Goal: Transaction & Acquisition: Purchase product/service

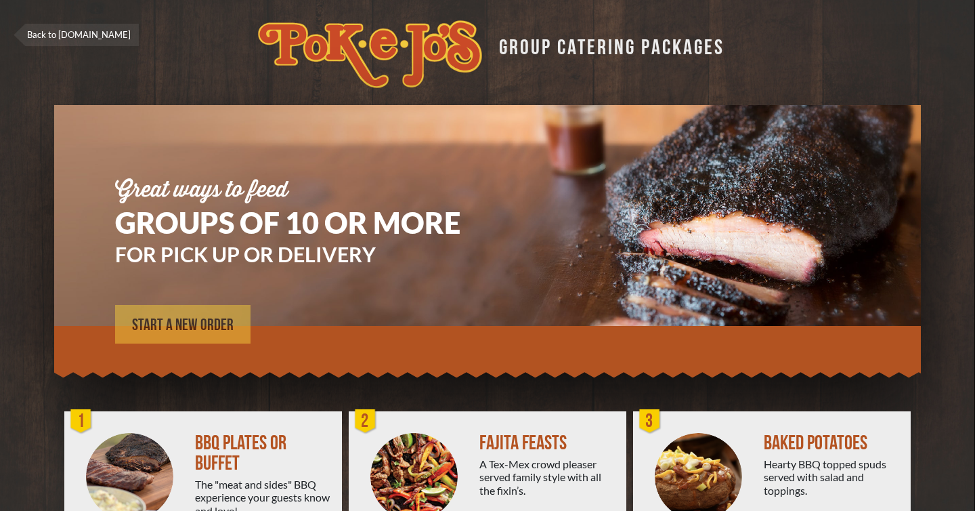
click at [193, 325] on span "START A NEW ORDER" at bounding box center [183, 325] width 102 height 16
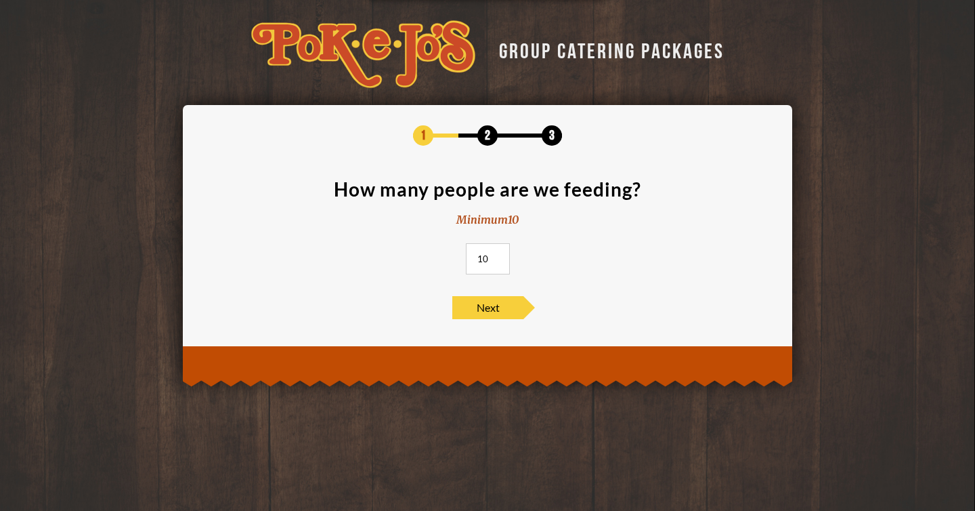
click at [501, 261] on input "10" at bounding box center [488, 258] width 44 height 31
click at [496, 254] on input "11" at bounding box center [488, 258] width 44 height 31
click at [496, 254] on input "12" at bounding box center [488, 258] width 44 height 31
click at [496, 254] on input "13" at bounding box center [488, 258] width 44 height 31
click at [496, 254] on input "14" at bounding box center [488, 258] width 44 height 31
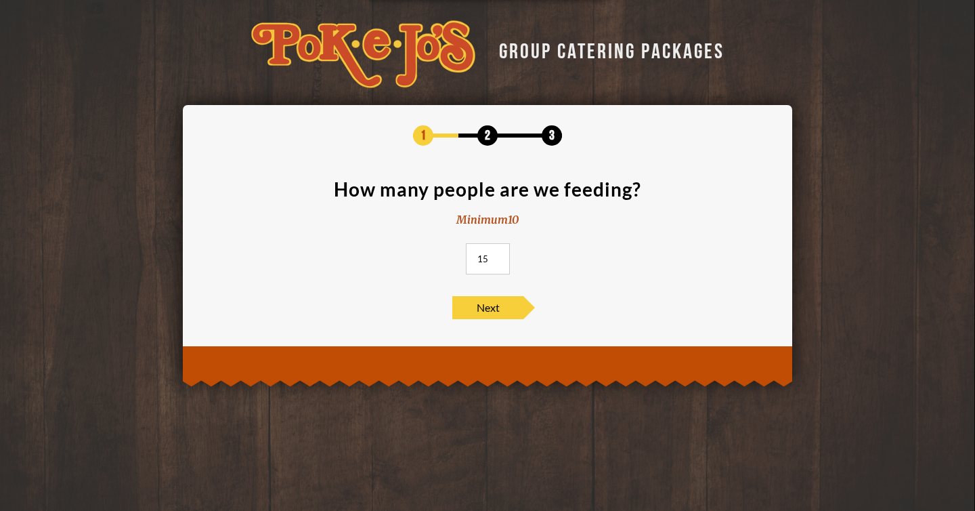
click at [496, 254] on input "15" at bounding box center [488, 258] width 44 height 31
click at [496, 254] on input "16" at bounding box center [488, 258] width 44 height 31
click at [496, 254] on input "17" at bounding box center [488, 258] width 44 height 31
click at [496, 254] on input "18" at bounding box center [488, 258] width 44 height 31
click at [496, 254] on input "19" at bounding box center [488, 258] width 44 height 31
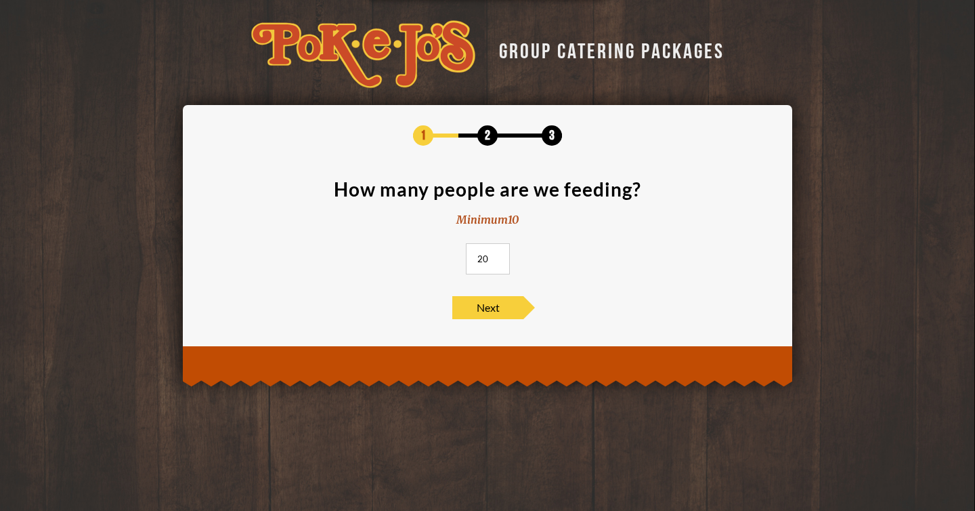
type input "20"
click at [496, 254] on input "20" at bounding box center [488, 258] width 44 height 31
click at [490, 312] on span "Next" at bounding box center [487, 307] width 71 height 23
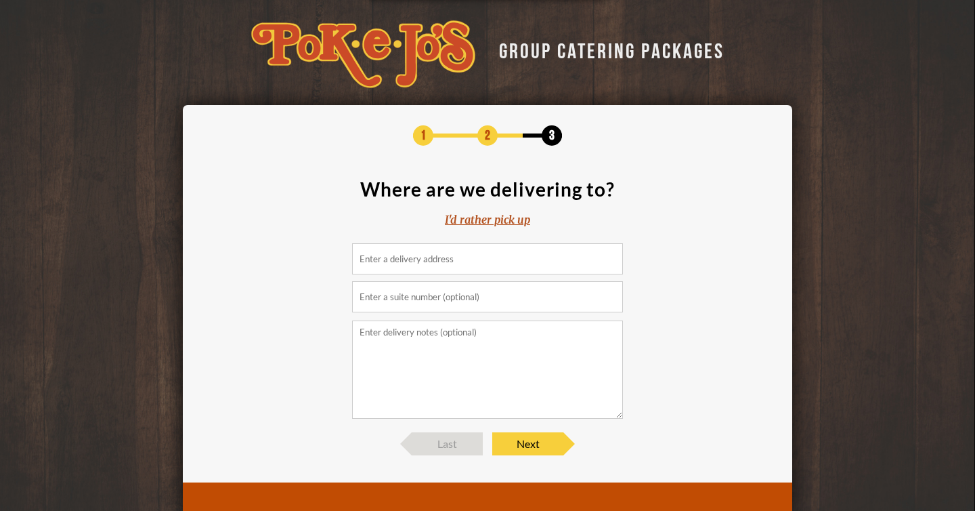
click at [480, 263] on input at bounding box center [487, 258] width 271 height 31
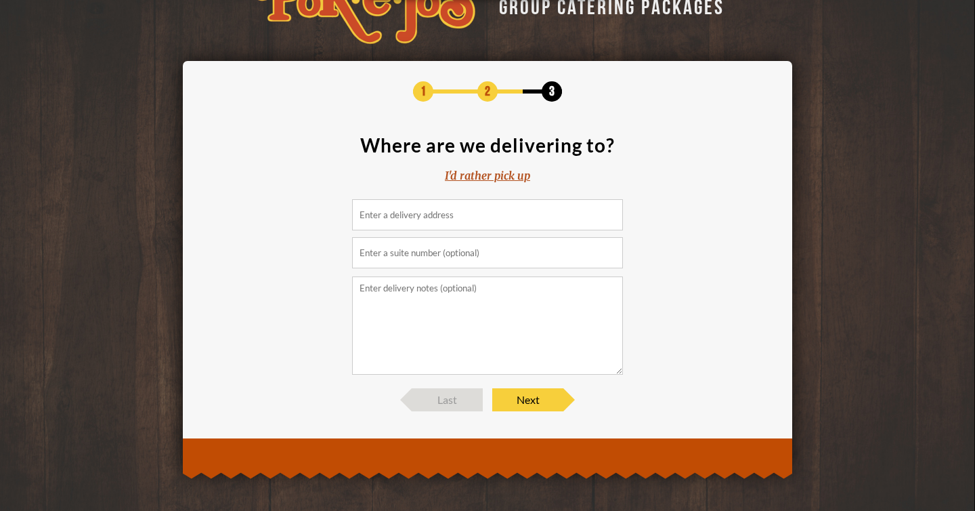
scroll to position [45, 0]
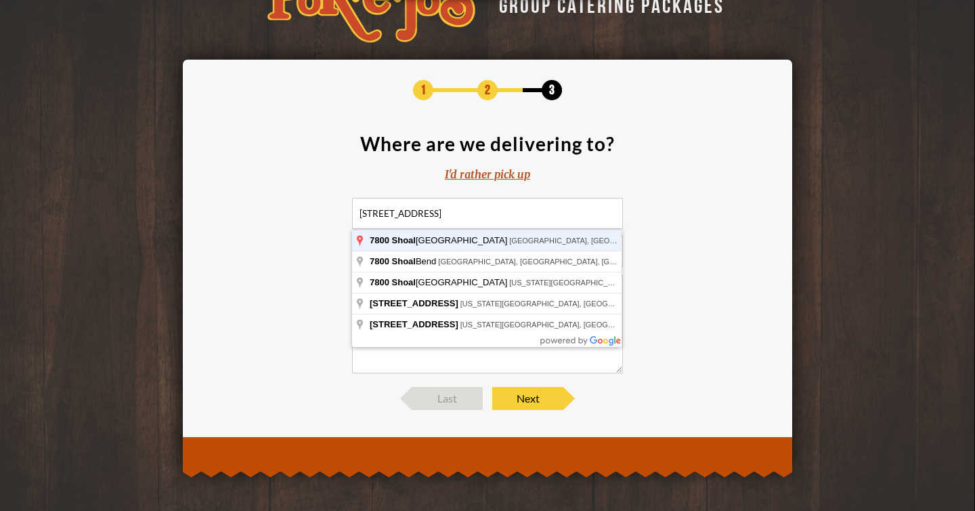
click at [469, 218] on input "7800 Shoal Creek Boulevard, Austin, TX, USA" at bounding box center [487, 213] width 271 height 31
click at [470, 217] on input "7800 Shoal Creek Boulevard, Austin, TX, USA" at bounding box center [487, 213] width 271 height 31
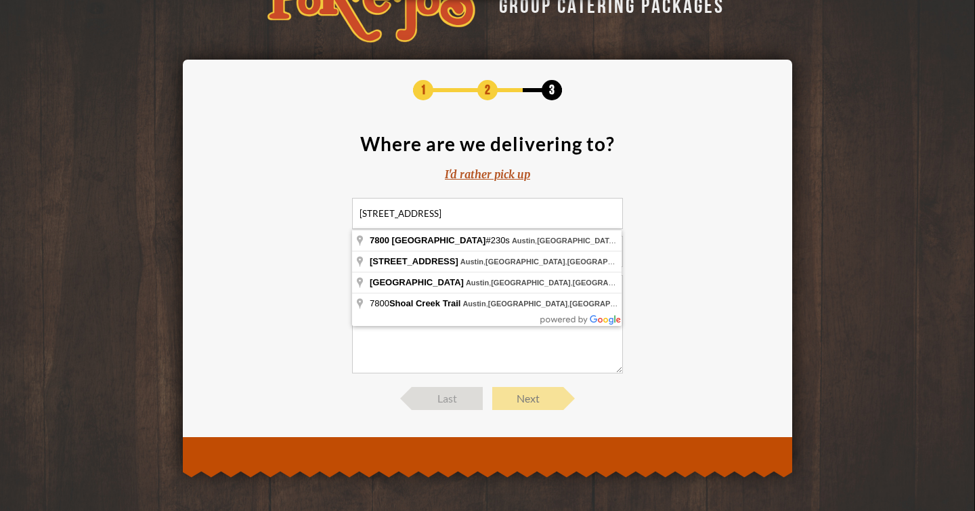
type input "7800 Shoal Creek Boulevard 230S, Austin, TX, USA"
click at [547, 391] on span "Next" at bounding box center [527, 398] width 71 height 23
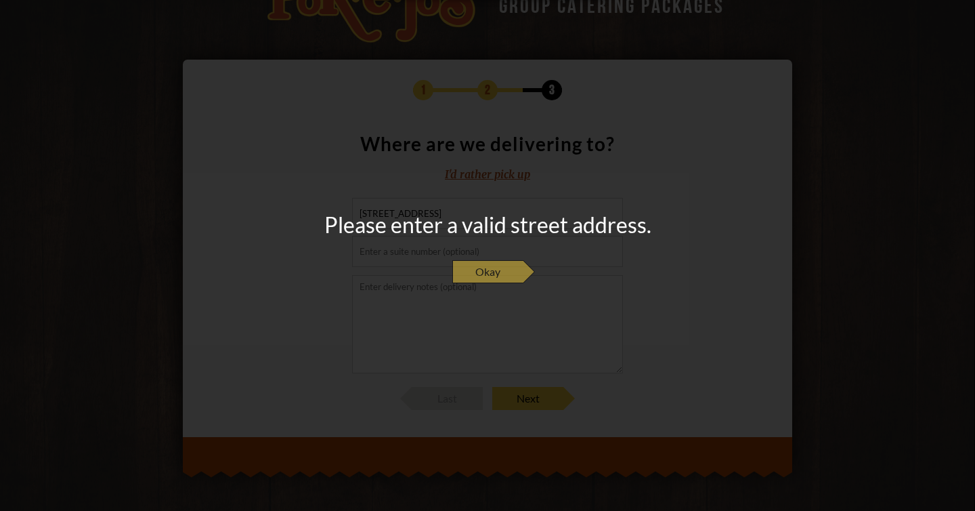
click at [501, 276] on span "Okay" at bounding box center [487, 271] width 71 height 23
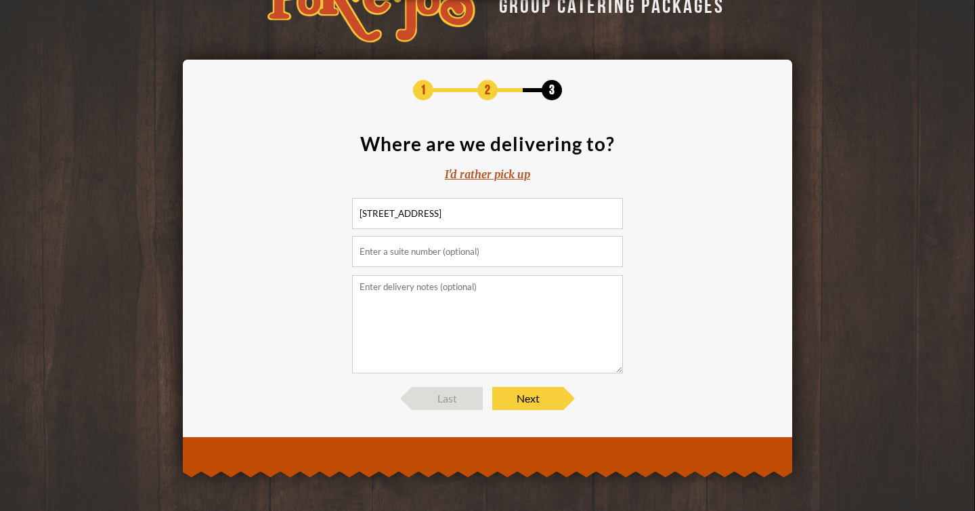
click at [479, 259] on input "text" at bounding box center [487, 251] width 271 height 31
type input "230S"
click at [520, 313] on textarea at bounding box center [487, 324] width 271 height 98
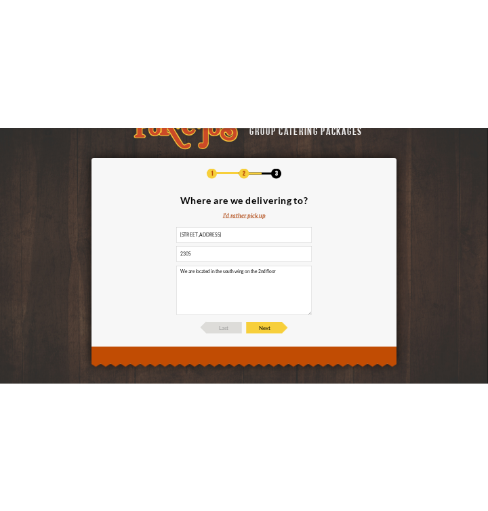
scroll to position [25, 0]
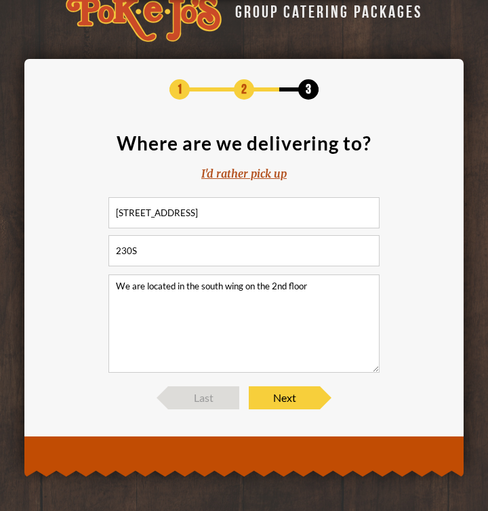
paste textarea "Directions: Park in the main lot (next to Shortie’s and District Kitchen). Look…"
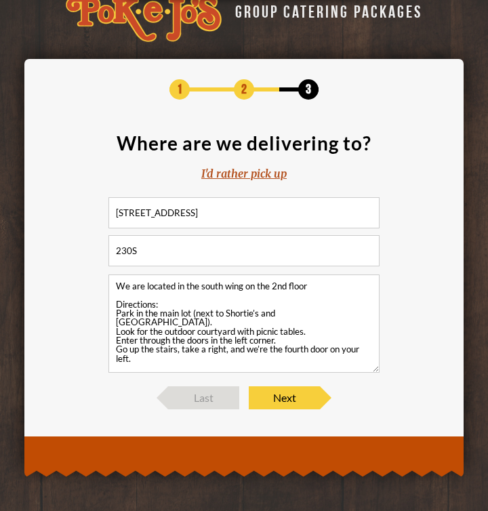
click at [116, 315] on textarea "We are located in the south wing on the 2nd floor Directions: Park in the main …" at bounding box center [243, 323] width 271 height 98
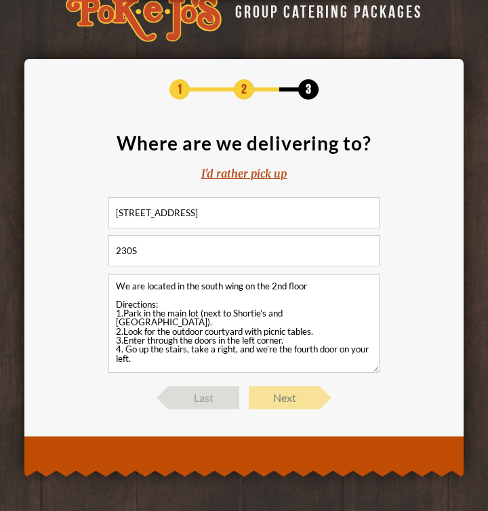
type textarea "We are located in the south wing on the 2nd floor Directions: 1.Park in the mai…"
click at [287, 399] on span "Next" at bounding box center [284, 397] width 71 height 23
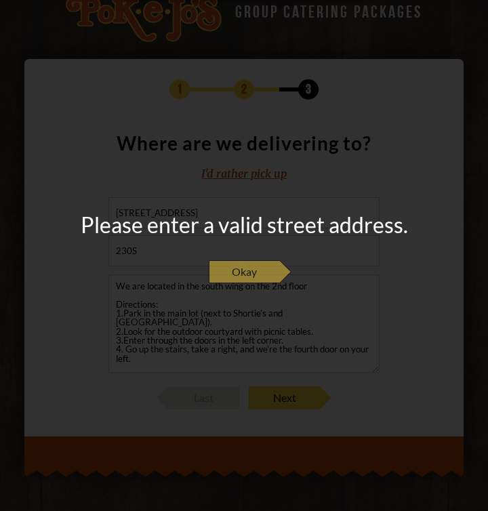
click at [245, 273] on span "Okay" at bounding box center [244, 271] width 71 height 23
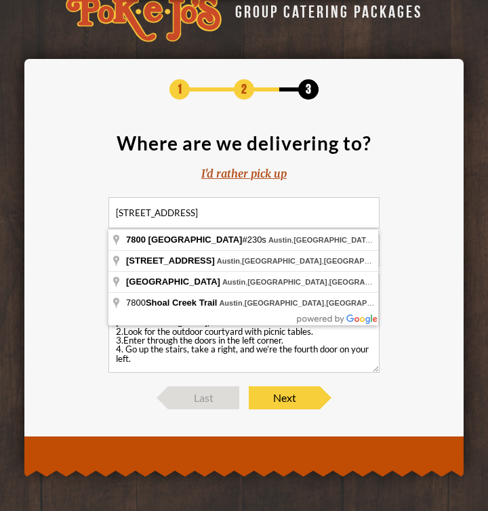
click at [249, 216] on input "7800 Shoal Creek Boulevard 230S, Austin, TX, USA" at bounding box center [243, 212] width 271 height 31
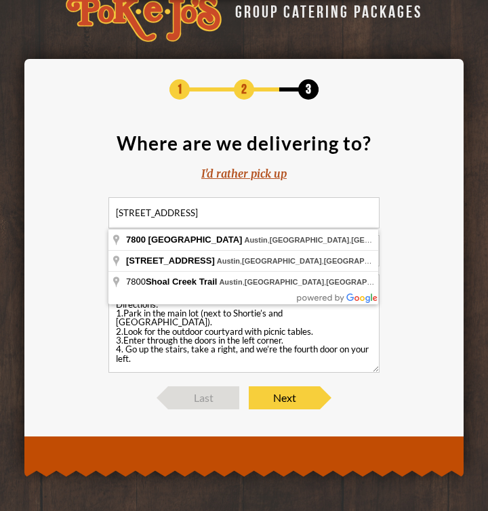
type input "7800 Shoal Creek Boulevard, Austin, TX, USA"
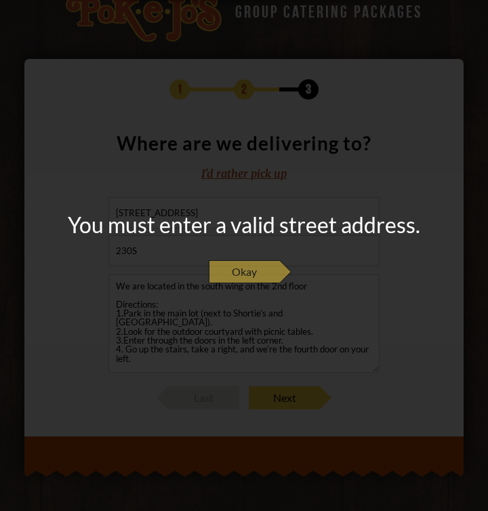
click at [243, 273] on span "Okay" at bounding box center [244, 271] width 71 height 23
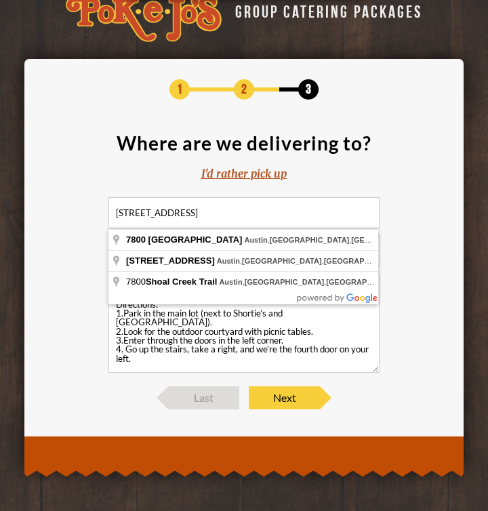
click at [232, 207] on input "7800 Shoal Creek Boulevard, Austin, TX, USA" at bounding box center [243, 212] width 271 height 31
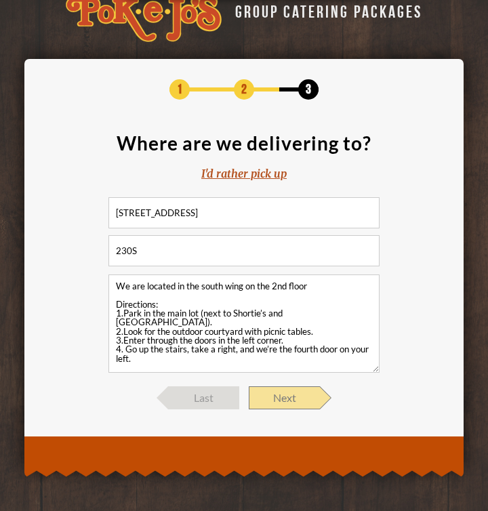
click at [286, 396] on span "Next" at bounding box center [284, 397] width 71 height 23
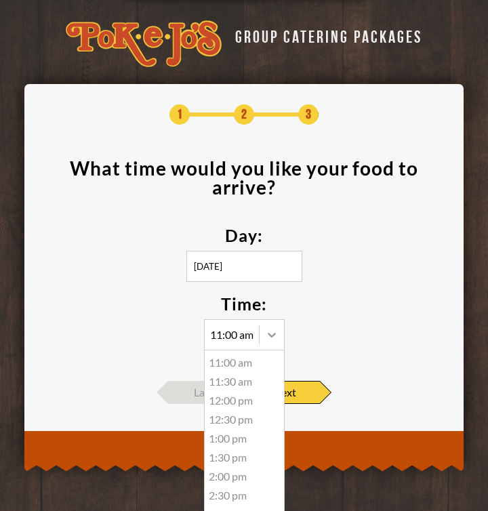
scroll to position [1, 0]
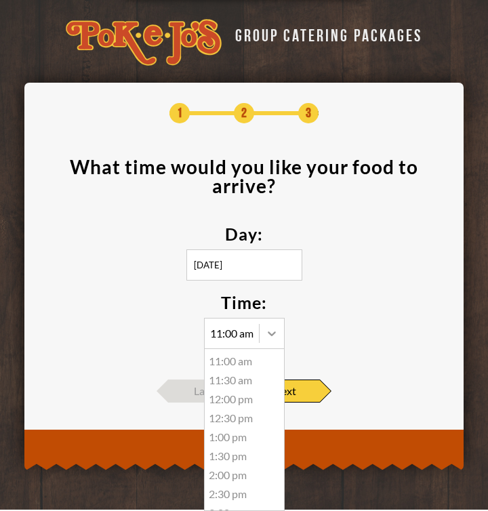
click at [262, 330] on div at bounding box center [271, 333] width 24 height 24
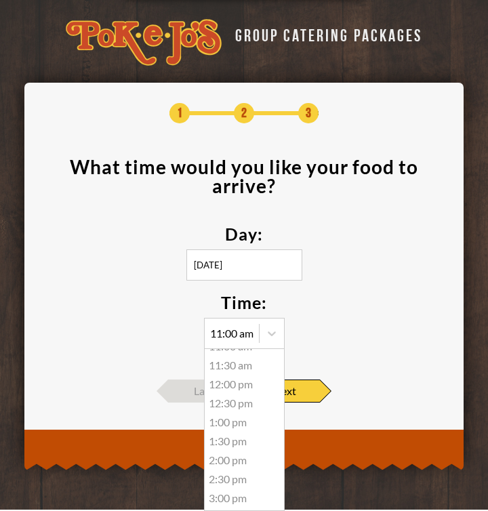
scroll to position [0, 0]
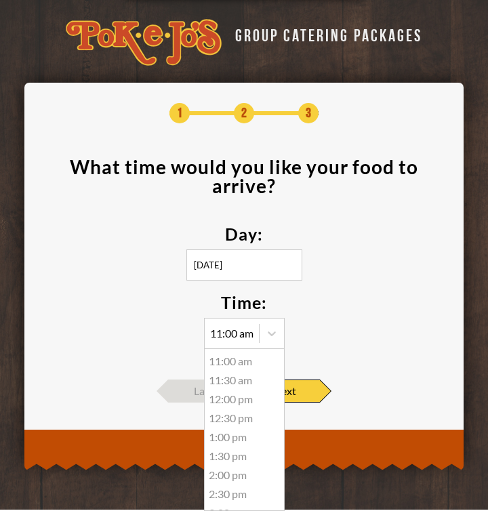
click at [231, 376] on div "11:30 am" at bounding box center [244, 379] width 79 height 19
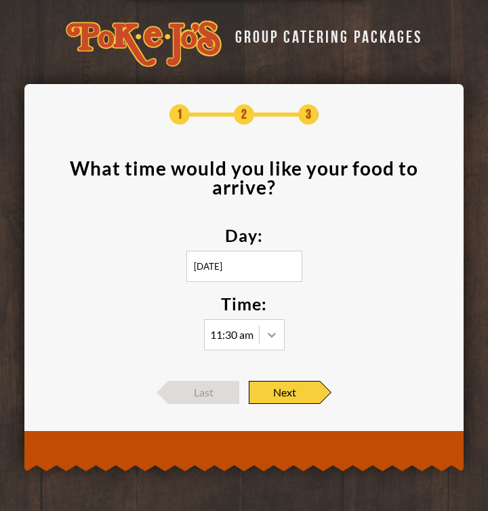
scroll to position [1, 0]
click at [266, 335] on icon at bounding box center [272, 335] width 14 height 14
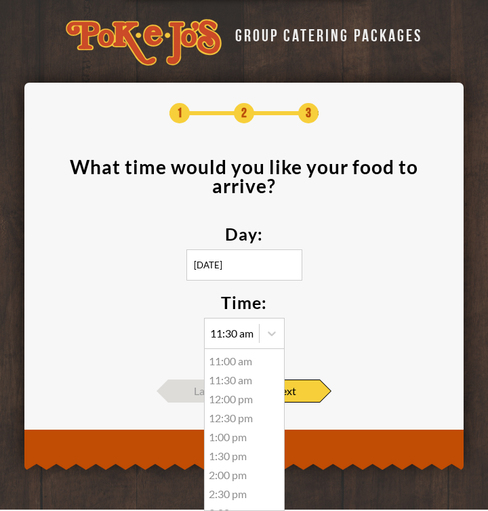
click at [224, 408] on div "12:30 pm" at bounding box center [244, 417] width 79 height 19
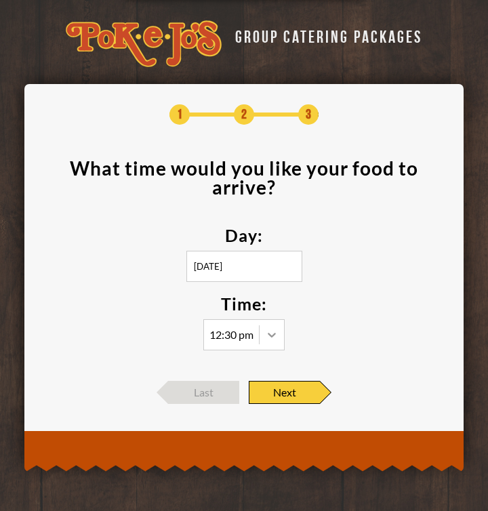
click at [270, 343] on div at bounding box center [271, 334] width 24 height 24
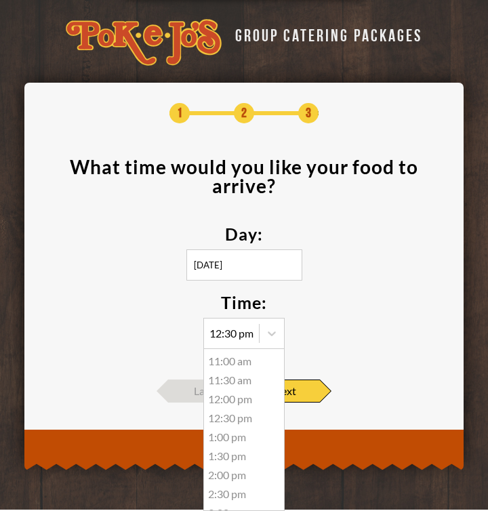
click at [242, 399] on div "12:00 pm" at bounding box center [244, 398] width 80 height 19
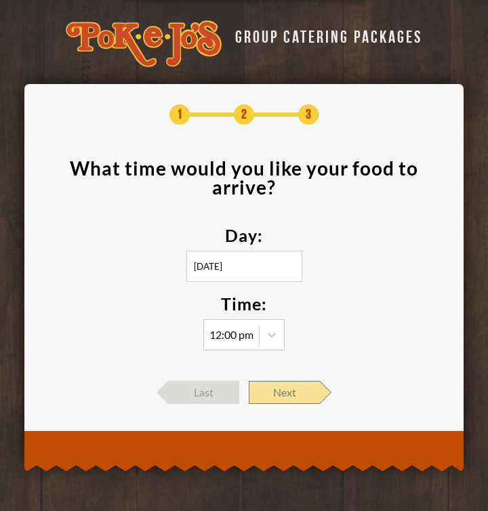
click at [284, 396] on span "Next" at bounding box center [284, 392] width 71 height 23
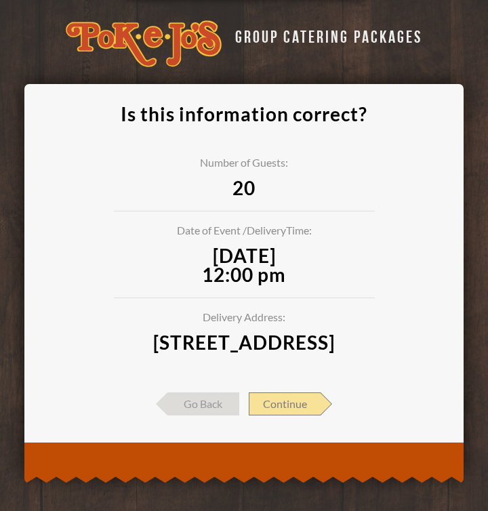
click at [282, 415] on span "Continue" at bounding box center [285, 403] width 72 height 23
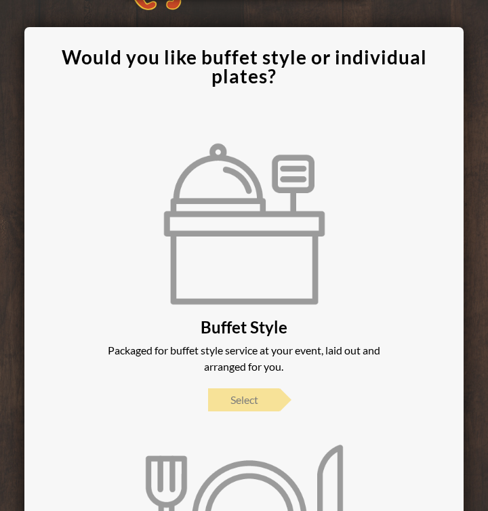
scroll to position [12, 0]
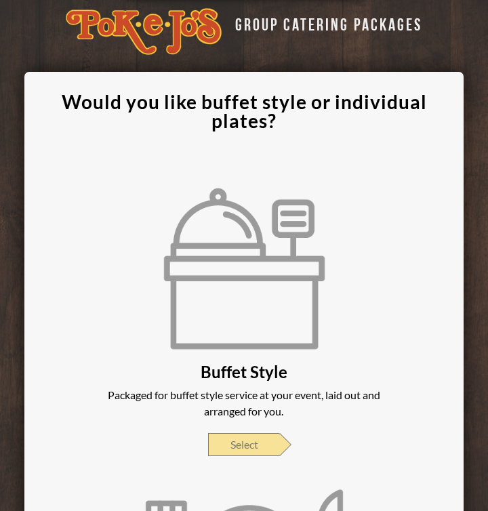
click at [247, 437] on span "Select" at bounding box center [243, 444] width 71 height 23
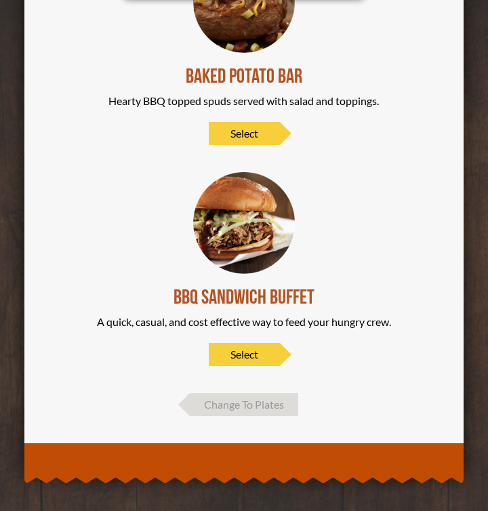
scroll to position [694, 0]
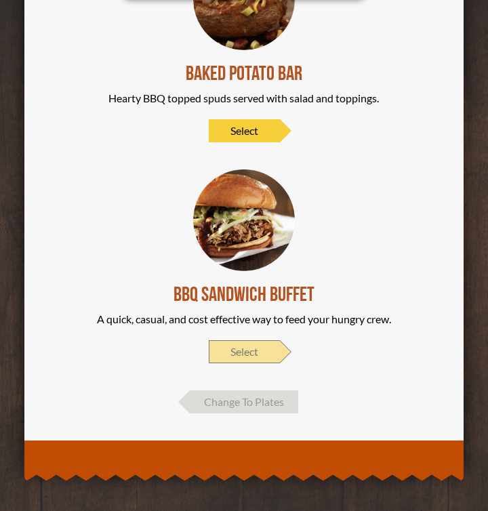
click at [244, 350] on span "Select" at bounding box center [244, 351] width 71 height 23
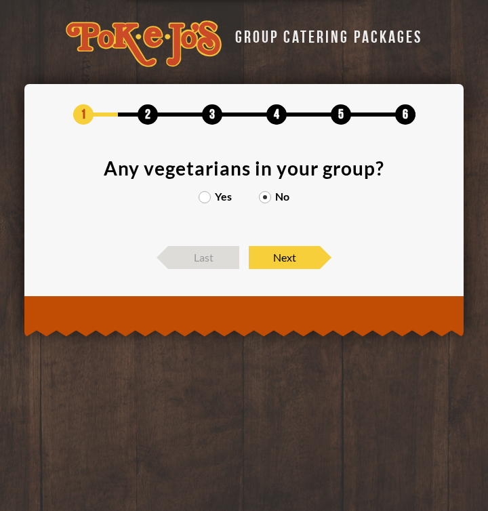
scroll to position [0, 0]
click at [202, 196] on label "Yes" at bounding box center [214, 196] width 33 height 11
click at [0, 0] on input "Yes" at bounding box center [0, 0] width 0 height 0
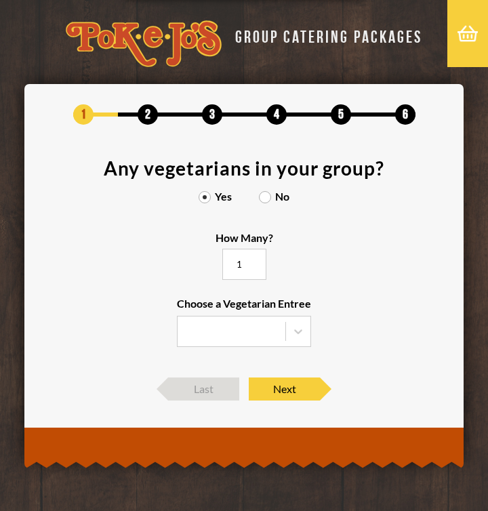
type input "1"
click at [256, 263] on input "1" at bounding box center [244, 264] width 44 height 31
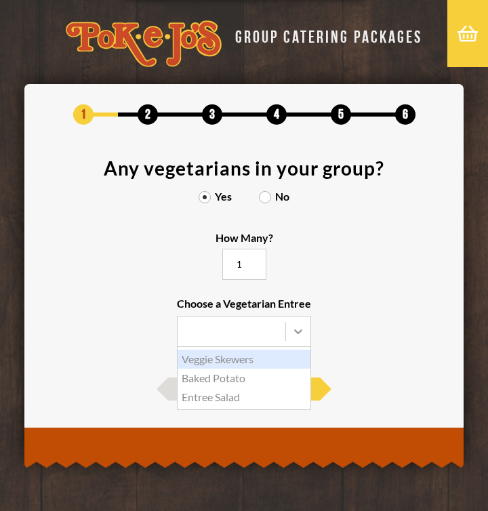
click at [301, 337] on icon at bounding box center [298, 331] width 14 height 14
click at [0, 0] on input "Choose a Vegetarian Entree Veggie Skewers Baked Potato Entree Salad" at bounding box center [0, 0] width 0 height 0
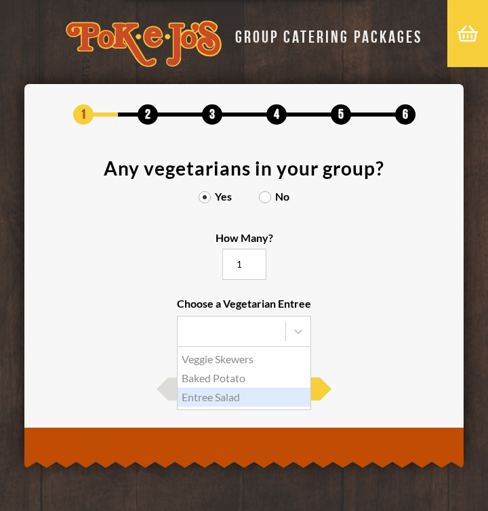
click at [237, 396] on div "Entree Salad" at bounding box center [243, 396] width 133 height 19
click at [0, 0] on input "Choose a Vegetarian Entree Veggie Skewers Baked Potato Entree Salad" at bounding box center [0, 0] width 0 height 0
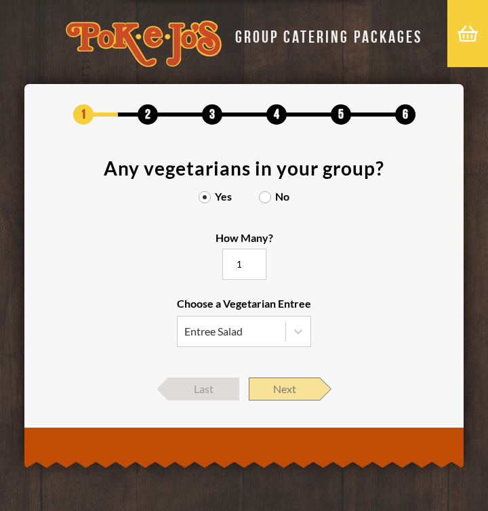
click at [274, 380] on span "Next" at bounding box center [284, 388] width 71 height 23
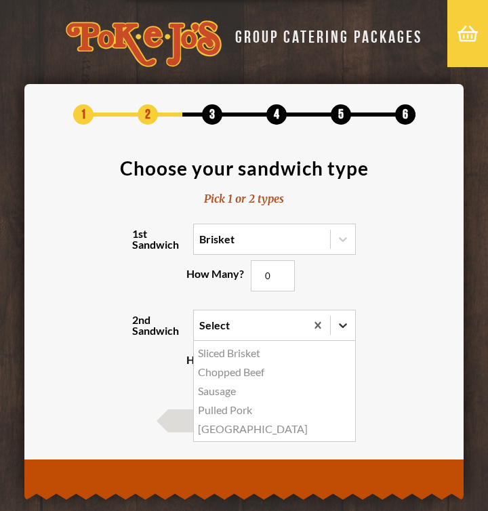
click at [339, 320] on icon at bounding box center [343, 325] width 14 height 14
click at [140, 331] on input "2nd Sandwich option Sliced Brisket focused, 1 of 5. 5 results available. Use Up…" at bounding box center [140, 331] width 0 height 0
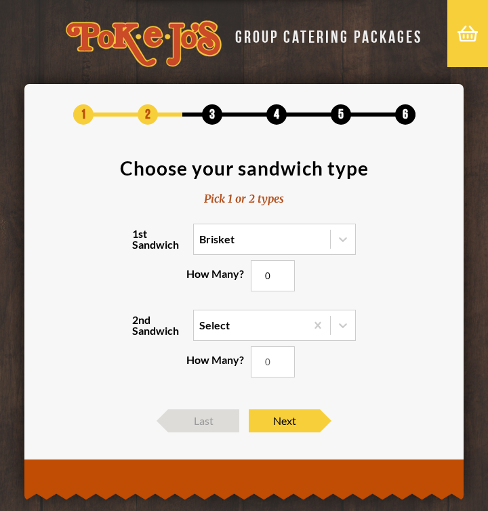
click at [141, 255] on div "1st Sandwich Brisket How Many? 0" at bounding box center [244, 267] width 398 height 86
click at [64, 280] on div "1st Sandwich Brisket How Many? 0" at bounding box center [244, 267] width 398 height 86
click at [289, 427] on span "Next" at bounding box center [284, 420] width 71 height 23
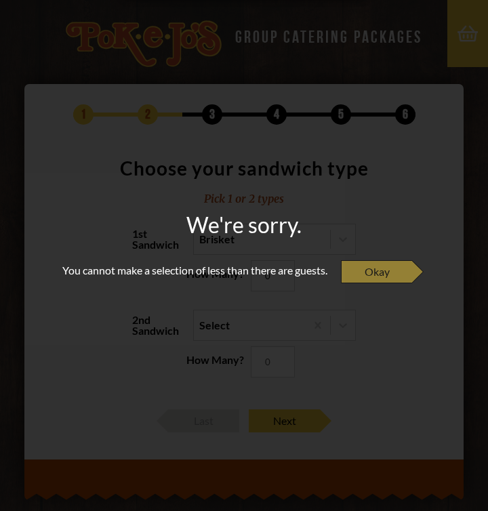
click at [387, 263] on span "Okay" at bounding box center [376, 271] width 71 height 23
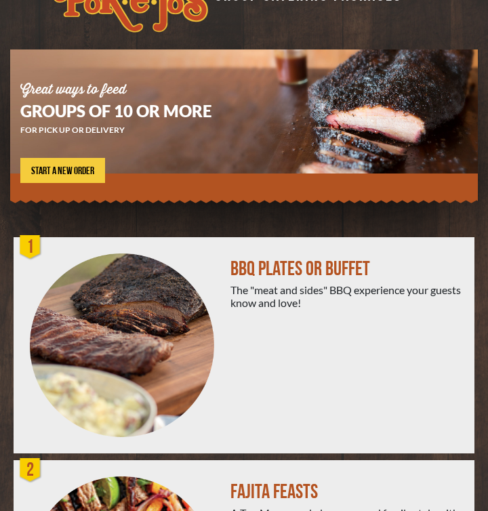
scroll to position [35, 0]
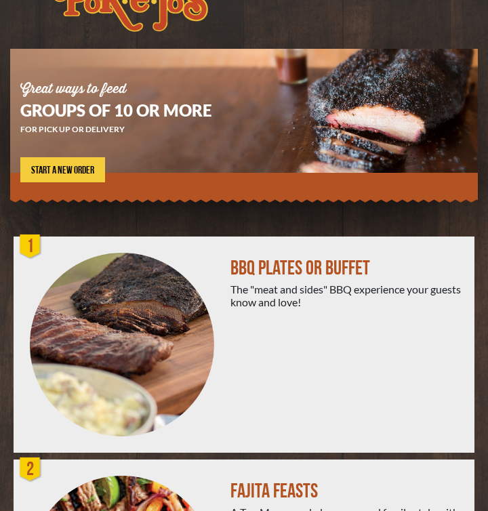
click at [241, 266] on div "BBQ PLATES OR BUFFET" at bounding box center [346, 268] width 233 height 20
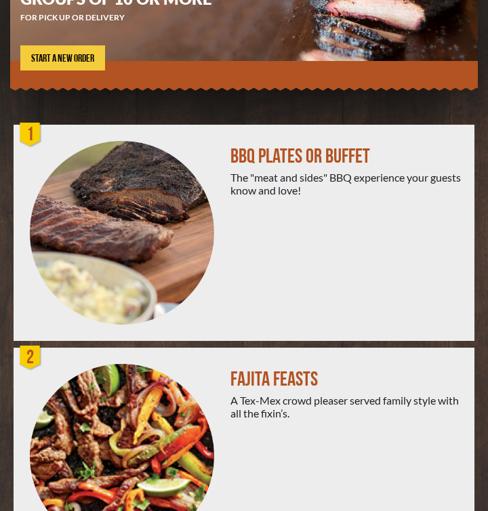
scroll to position [144, 0]
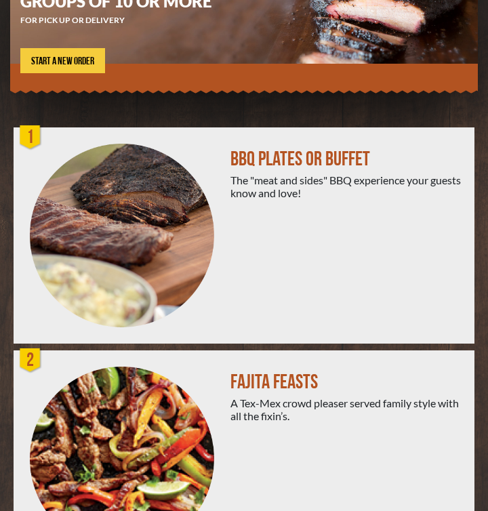
click at [274, 152] on div "BBQ PLATES OR BUFFET" at bounding box center [346, 159] width 233 height 20
click at [249, 169] on div "BBQ PLATES OR BUFFET" at bounding box center [346, 159] width 233 height 20
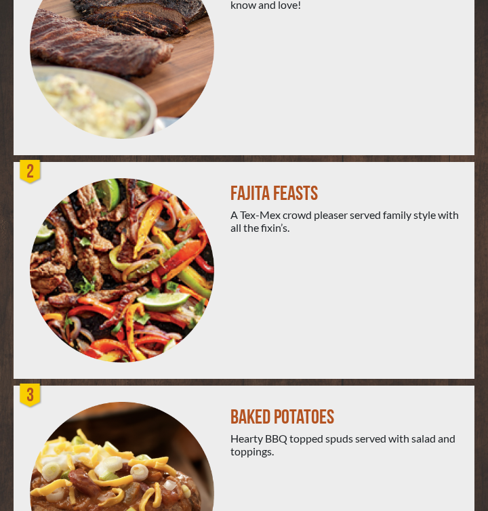
scroll to position [326, 0]
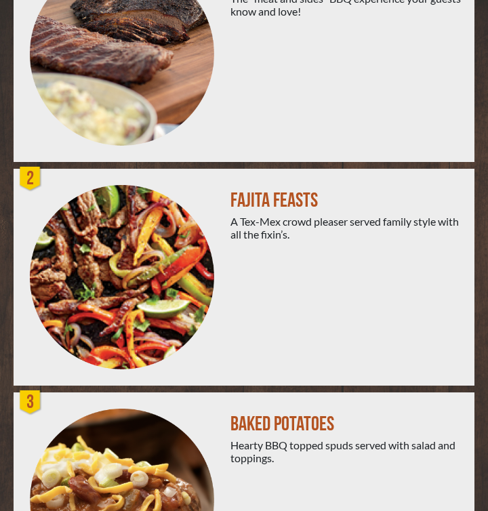
click at [272, 195] on div "FAJITA FEASTS" at bounding box center [346, 200] width 233 height 20
click at [272, 201] on div "FAJITA FEASTS" at bounding box center [346, 200] width 233 height 20
click at [180, 259] on img at bounding box center [122, 277] width 184 height 184
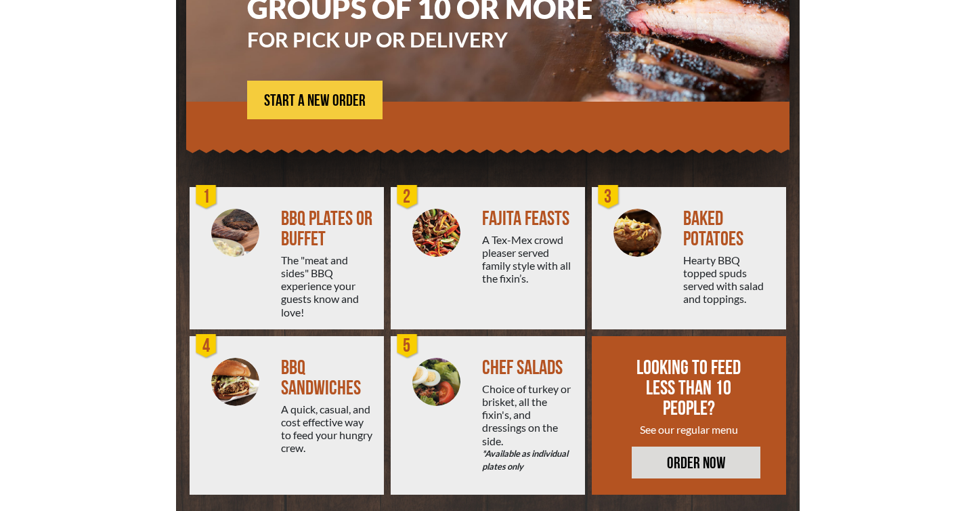
scroll to position [171, 0]
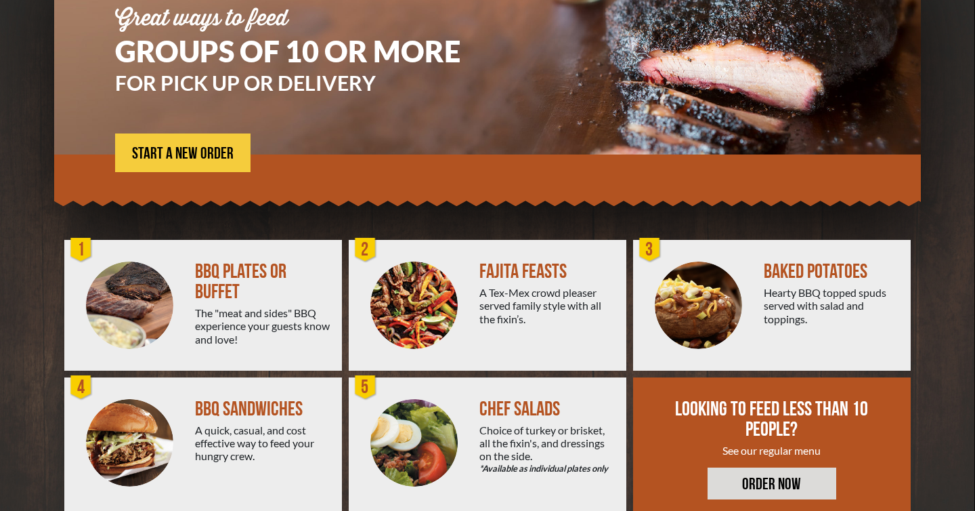
click at [221, 315] on div "The "meat and sides" BBQ experience your guests know and love!" at bounding box center [263, 325] width 136 height 39
click at [224, 275] on div "BBQ PLATES OR BUFFET" at bounding box center [263, 281] width 136 height 41
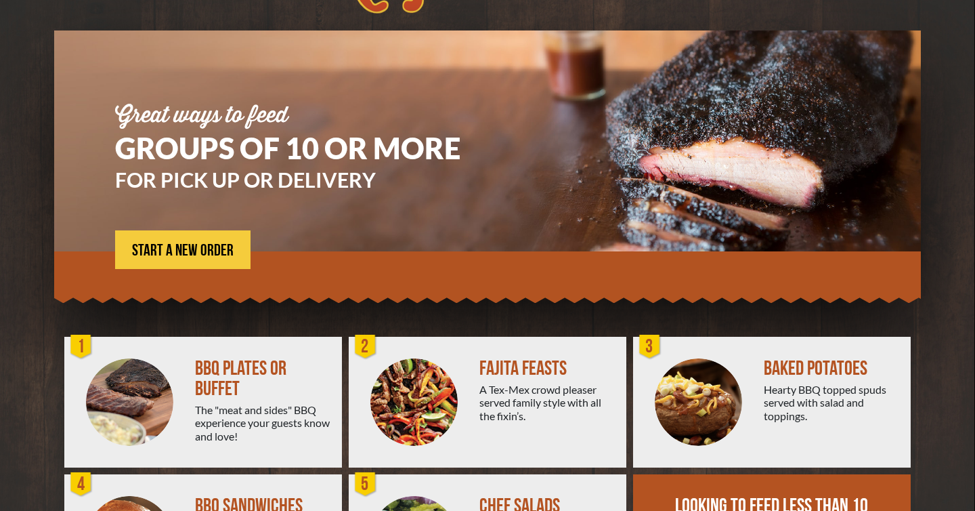
scroll to position [72, 0]
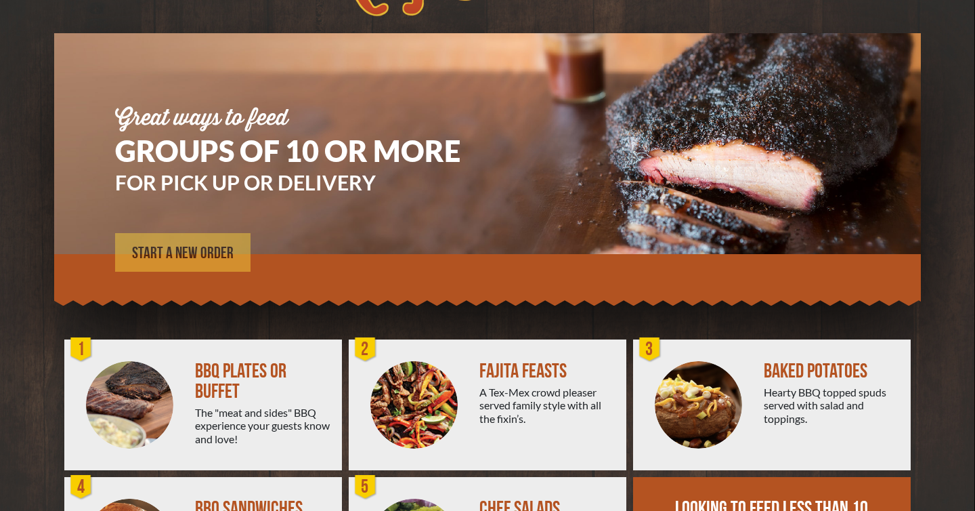
click at [178, 250] on span "START A NEW ORDER" at bounding box center [183, 253] width 102 height 16
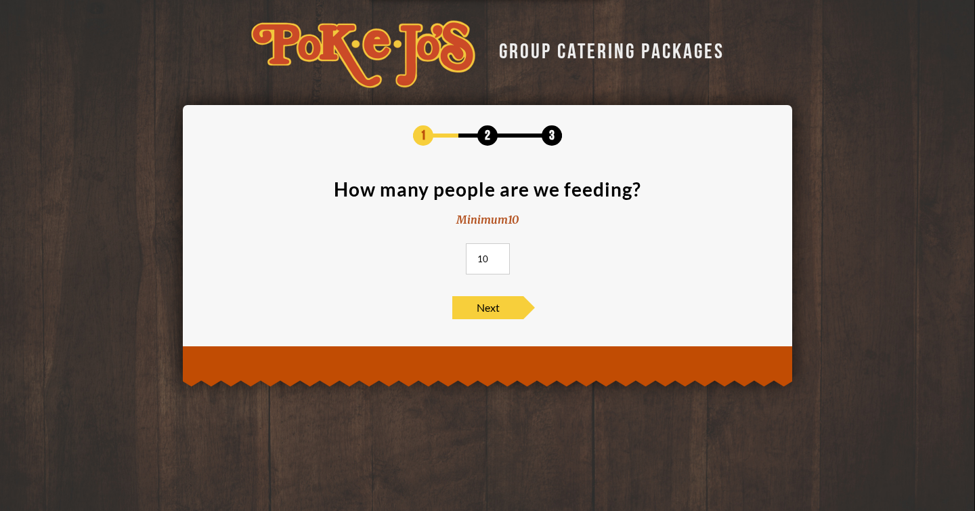
click at [496, 251] on input "10" at bounding box center [488, 258] width 44 height 31
click at [495, 256] on input "11" at bounding box center [488, 258] width 44 height 31
click at [495, 256] on input "12" at bounding box center [488, 258] width 44 height 31
click at [495, 256] on input "13" at bounding box center [488, 258] width 44 height 31
click at [495, 256] on input "14" at bounding box center [488, 258] width 44 height 31
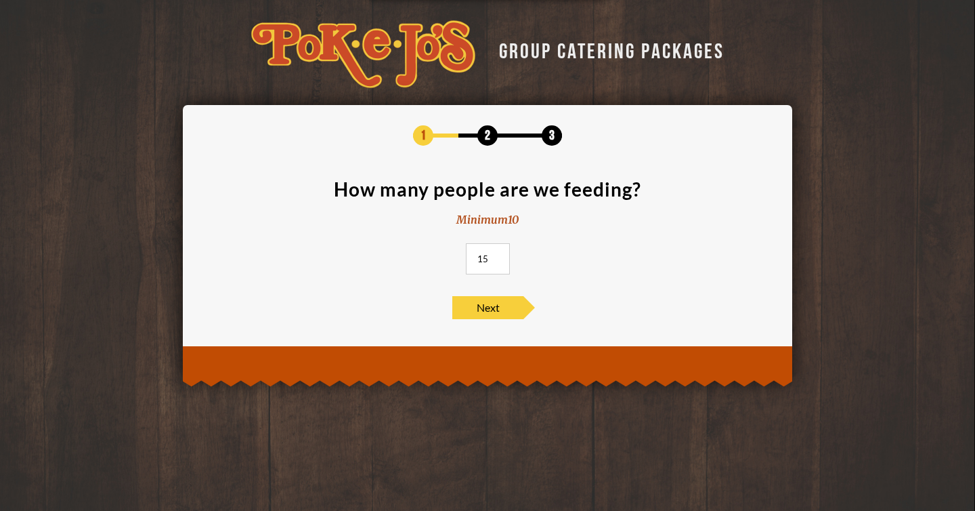
click at [495, 256] on input "15" at bounding box center [488, 258] width 44 height 31
click at [495, 256] on input "16" at bounding box center [488, 258] width 44 height 31
click at [495, 256] on input "17" at bounding box center [488, 258] width 44 height 31
click at [495, 256] on input "18" at bounding box center [488, 258] width 44 height 31
click at [495, 256] on input "19" at bounding box center [488, 258] width 44 height 31
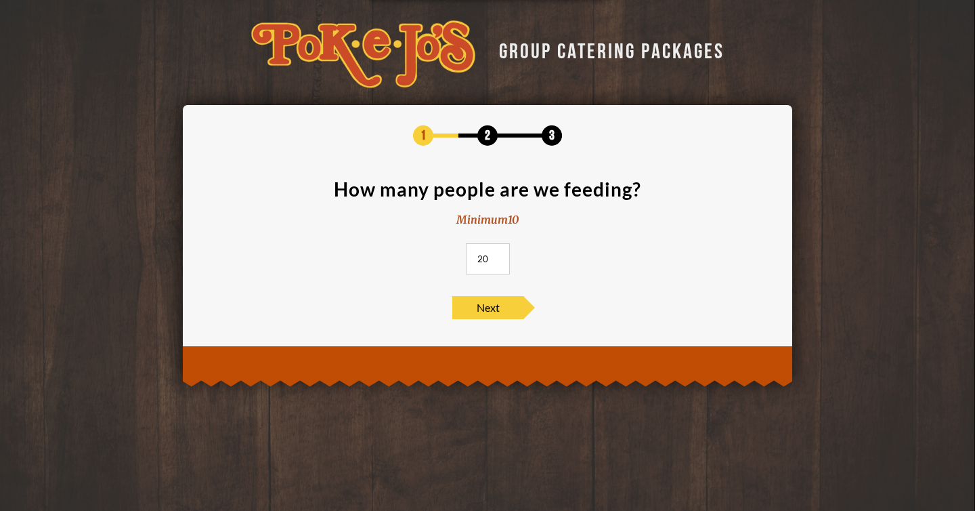
click at [495, 256] on input "20" at bounding box center [488, 258] width 44 height 31
click at [495, 256] on input "21" at bounding box center [488, 258] width 44 height 31
type input "22"
click at [495, 256] on input "22" at bounding box center [488, 258] width 44 height 31
click at [488, 308] on span "Next" at bounding box center [487, 307] width 71 height 23
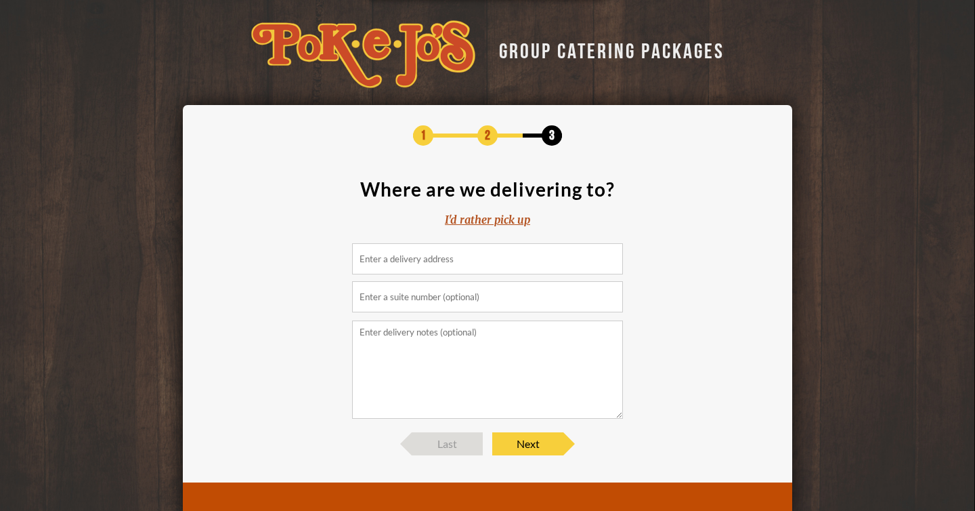
click at [488, 263] on input at bounding box center [487, 258] width 271 height 31
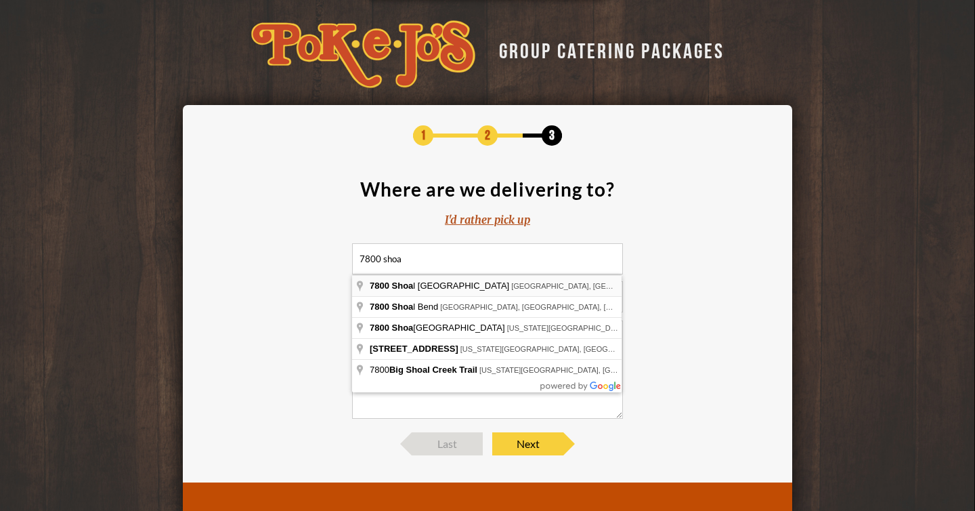
type input "7800 Shoal Creek Boulevard, Austin, TX, USA"
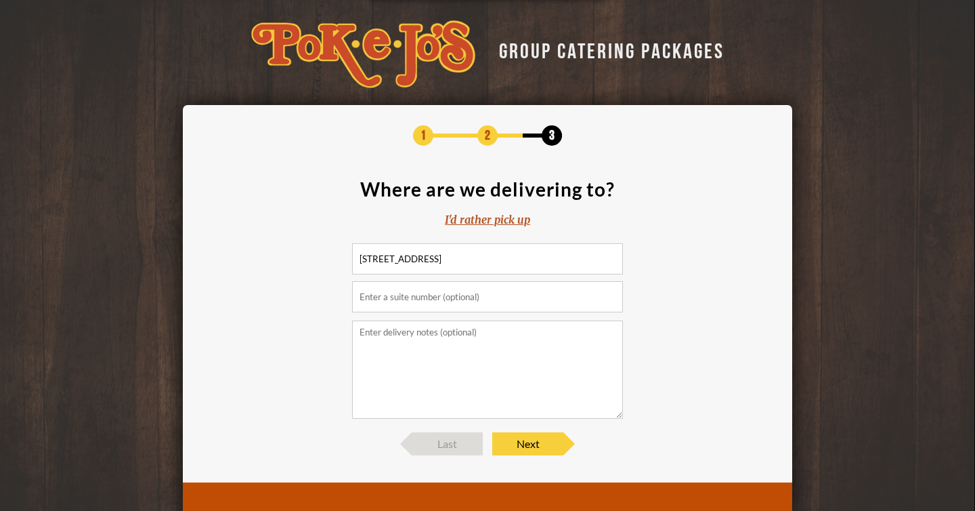
click at [485, 289] on input "text" at bounding box center [487, 296] width 271 height 31
type input "230S"
click at [439, 349] on textarea at bounding box center [487, 369] width 271 height 98
paste textarea "Directions: Park in the main lot (next to Shortie’s and District Kitchen). Look…"
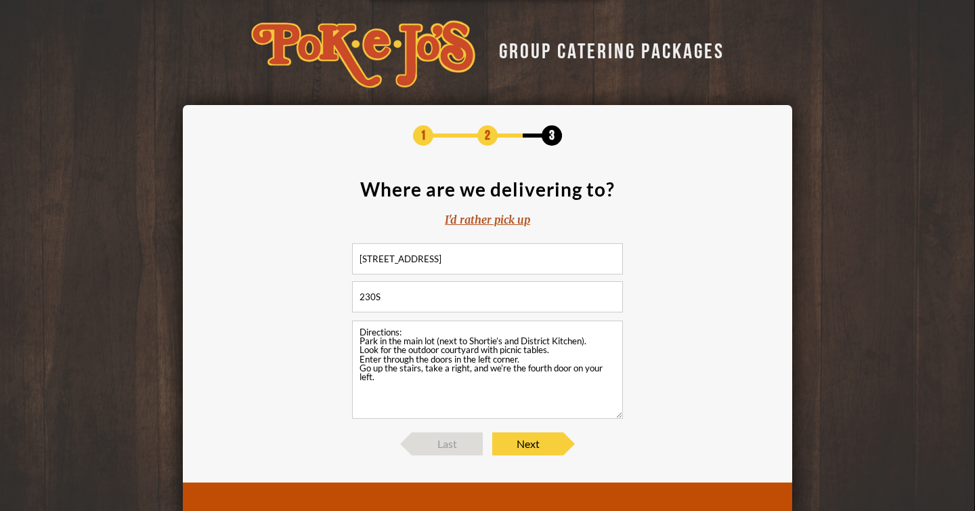
click at [360, 333] on textarea "Directions: Park in the main lot (next to Shortie’s and District Kitchen). Look…" at bounding box center [487, 369] width 271 height 98
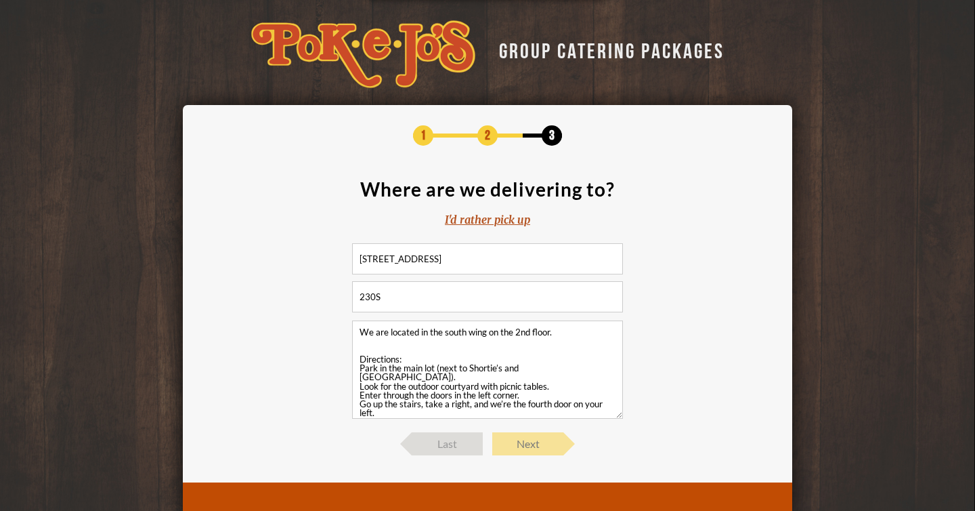
type textarea "We are located in the south wing on the 2nd floor. Directions: Park in the main…"
click at [528, 437] on span "Next" at bounding box center [527, 443] width 71 height 23
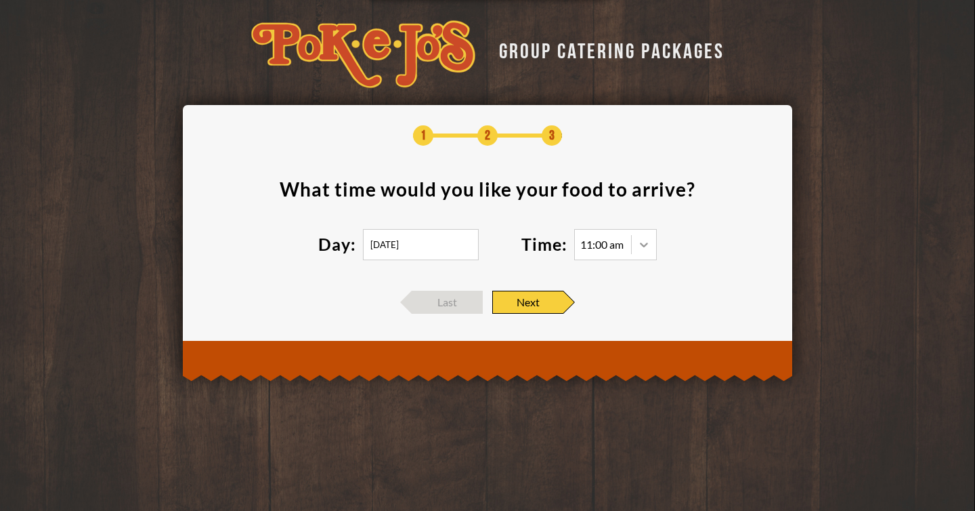
click at [641, 247] on icon at bounding box center [644, 245] width 14 height 14
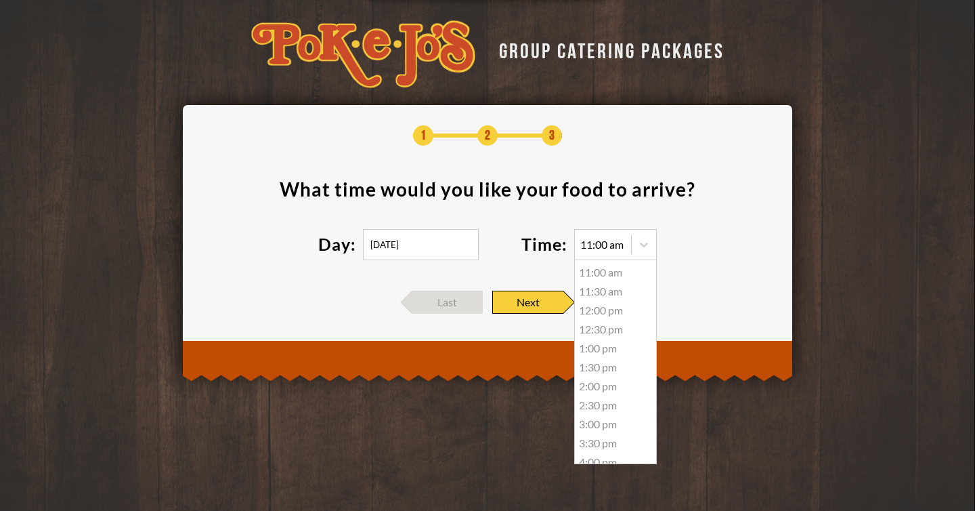
click at [603, 312] on div "12:00 pm" at bounding box center [615, 310] width 81 height 19
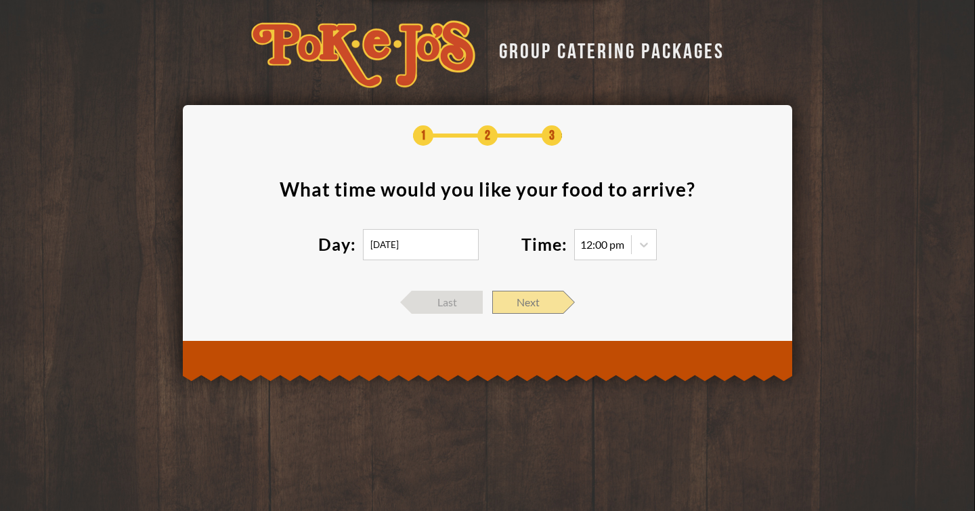
click at [541, 301] on span "Next" at bounding box center [527, 302] width 71 height 23
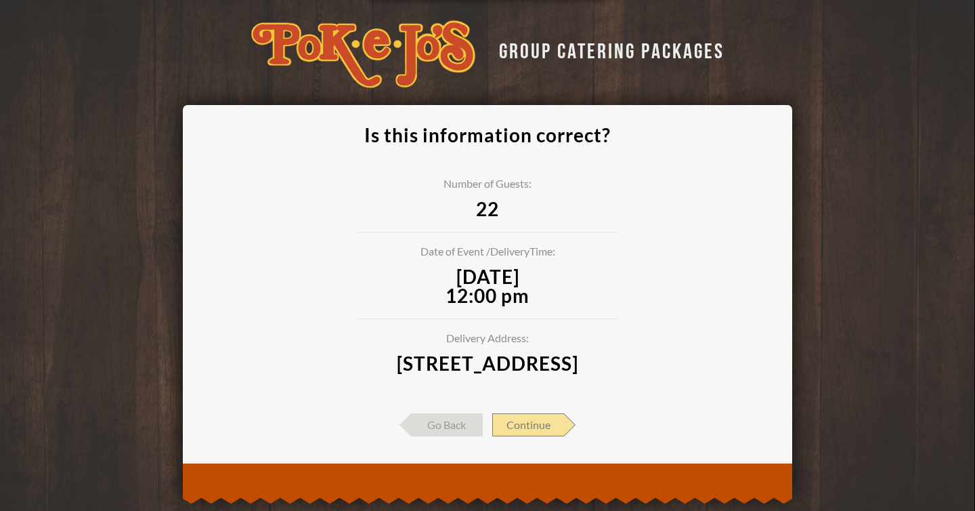
click at [548, 436] on span "Continue" at bounding box center [528, 424] width 72 height 23
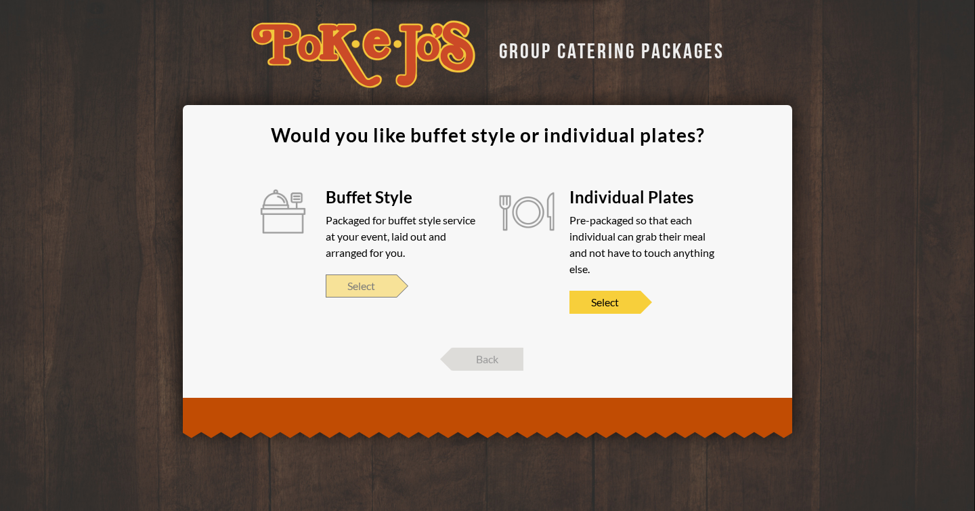
click at [350, 287] on span "Select" at bounding box center [361, 285] width 71 height 23
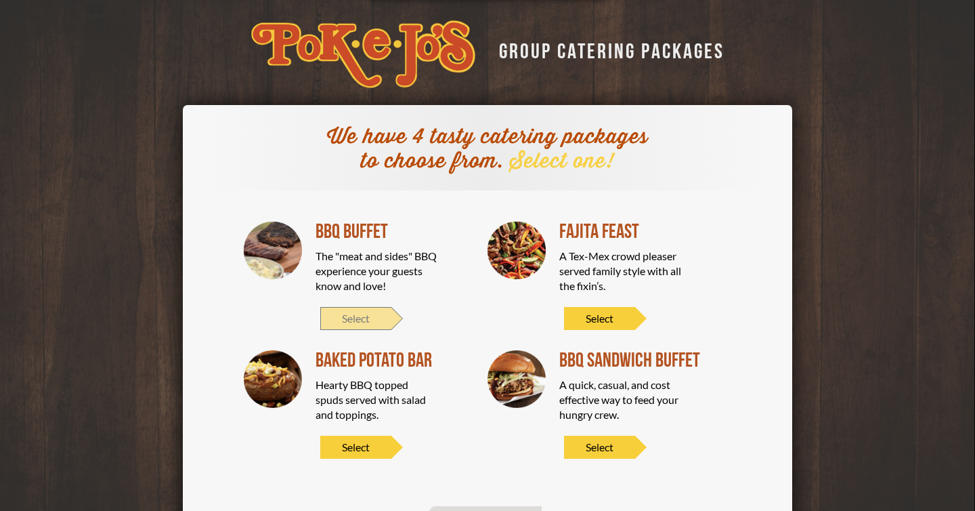
click at [351, 321] on span "Select" at bounding box center [355, 318] width 71 height 23
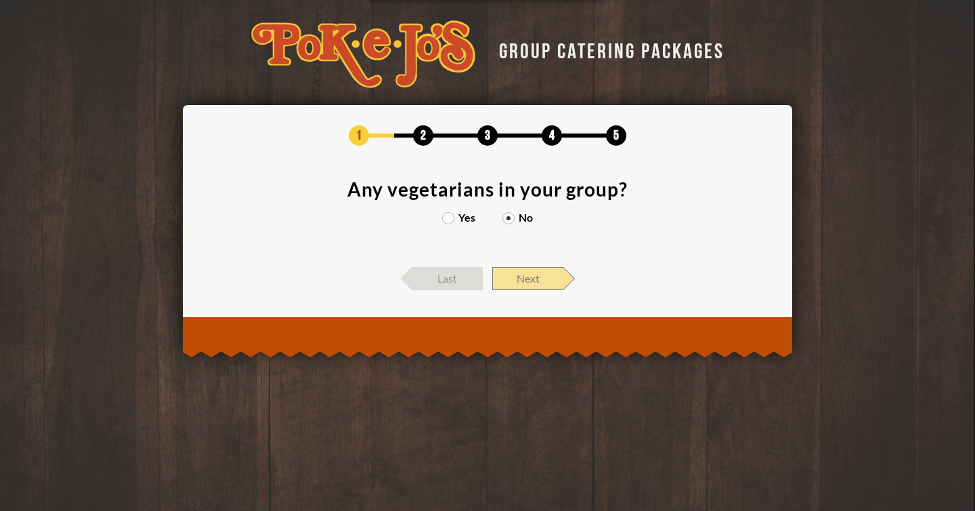
click at [522, 275] on span "Next" at bounding box center [527, 278] width 71 height 23
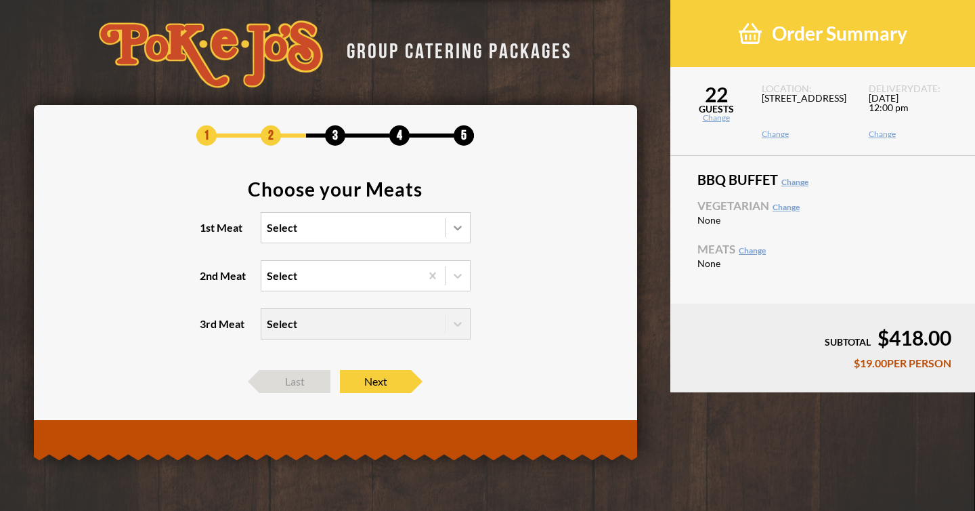
click at [458, 230] on icon at bounding box center [458, 228] width 14 height 14
click at [208, 234] on input "1st Meat Select" at bounding box center [208, 234] width 0 height 0
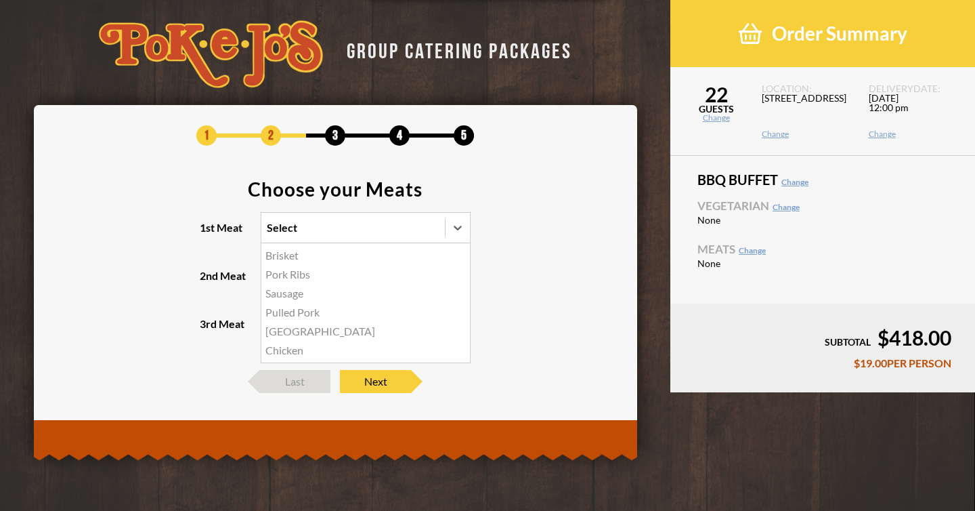
click at [291, 261] on div "Brisket" at bounding box center [365, 255] width 209 height 19
click at [208, 234] on input "1st Meat option Brisket focused, 1 of 6. 6 results available. Use Up and Down t…" at bounding box center [208, 234] width 0 height 0
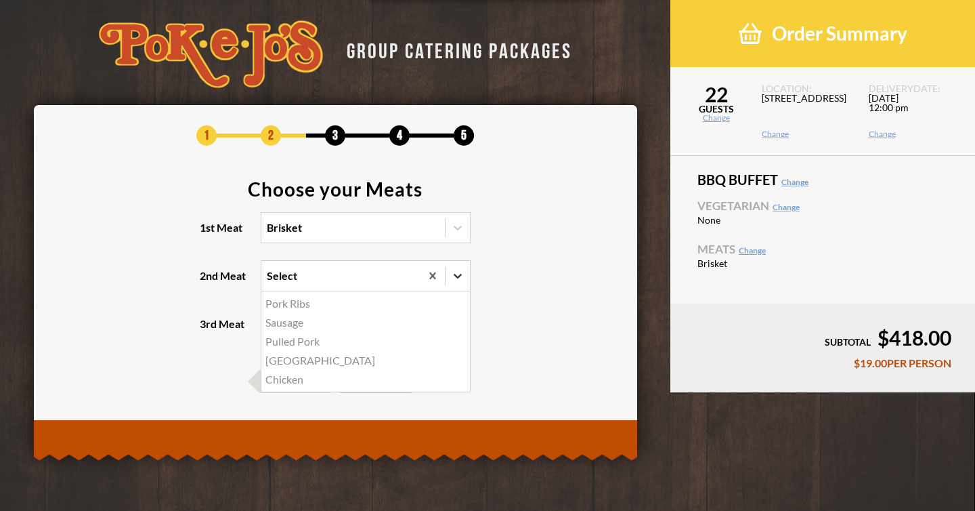
click at [460, 273] on icon at bounding box center [458, 276] width 14 height 14
click at [208, 282] on input "2nd Meat option Pork Ribs focused, 1 of 5. 5 results available. Use Up and Down…" at bounding box center [208, 282] width 0 height 0
click at [284, 362] on div "Turkey" at bounding box center [365, 360] width 209 height 19
click at [208, 282] on input "2nd Meat option Turkey focused, 4 of 5. 5 results available. Use Up and Down to…" at bounding box center [208, 282] width 0 height 0
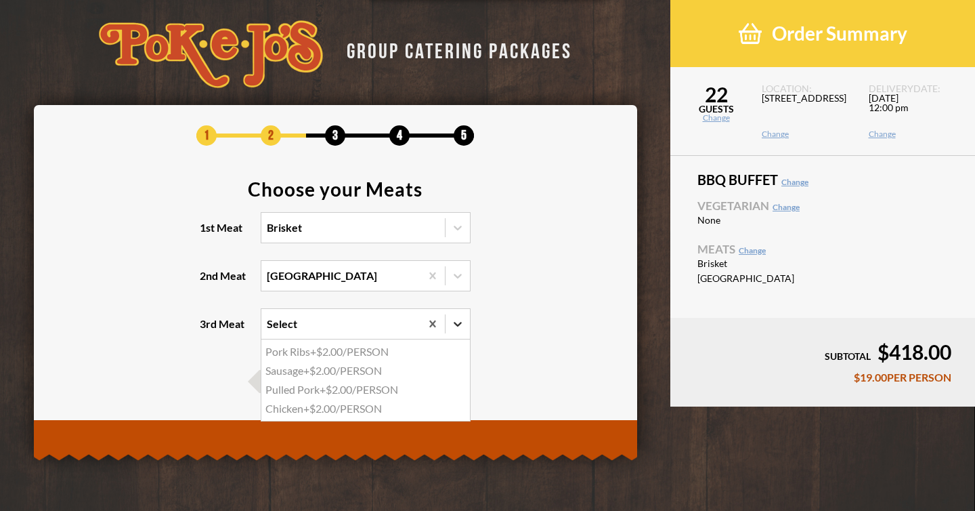
click at [455, 326] on icon at bounding box center [458, 324] width 14 height 14
click at [208, 330] on input "3rd Meat option Pork Ribs focused, 1 of 4. 4 results available. Use Up and Down…" at bounding box center [208, 330] width 0 height 0
click at [513, 345] on section "Choose your Meats 1st Meat Brisket 2nd Meat Turkey 3rd Meat option Pork Ribs fo…" at bounding box center [335, 267] width 563 height 177
